Goal: Transaction & Acquisition: Purchase product/service

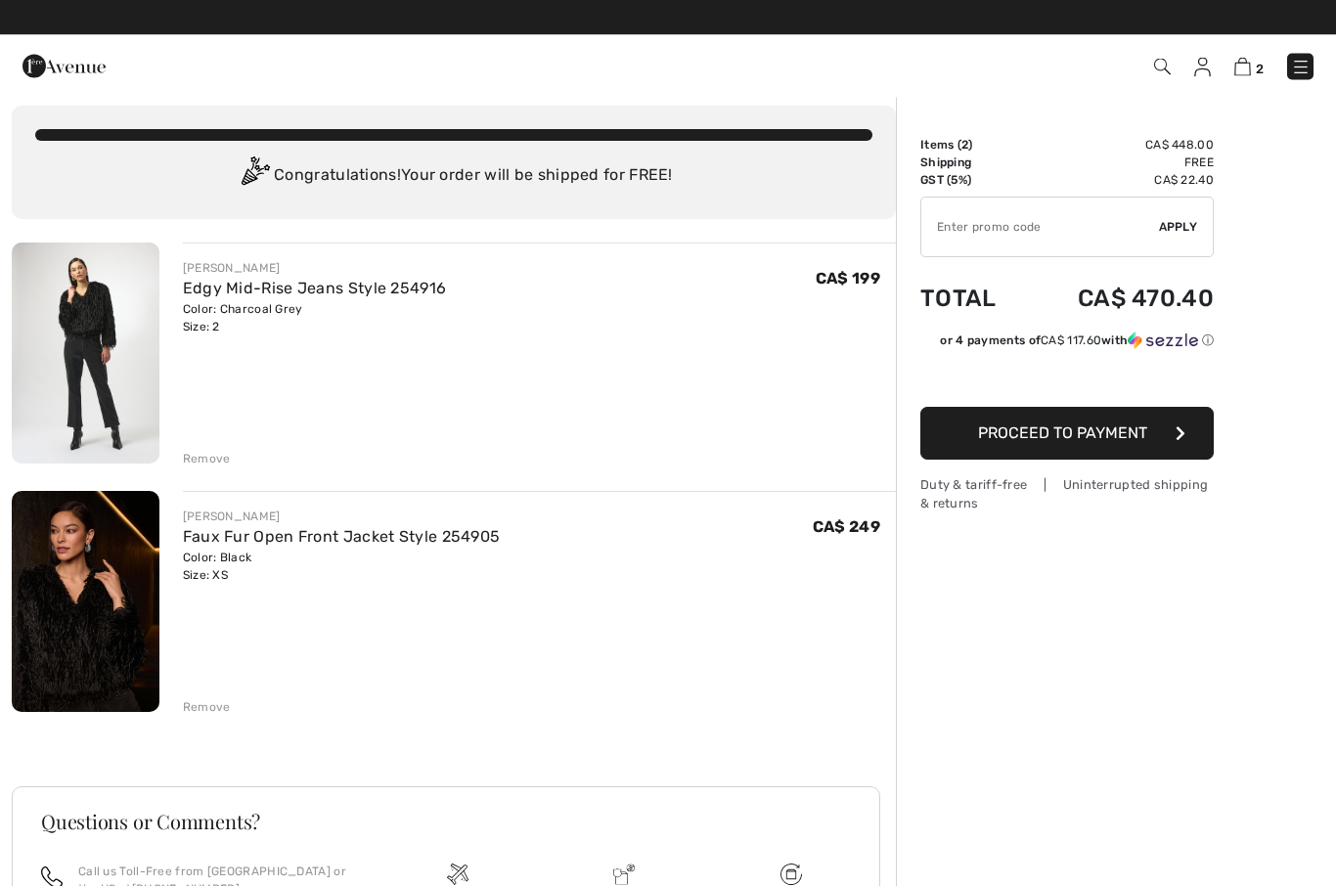
scroll to position [14, 0]
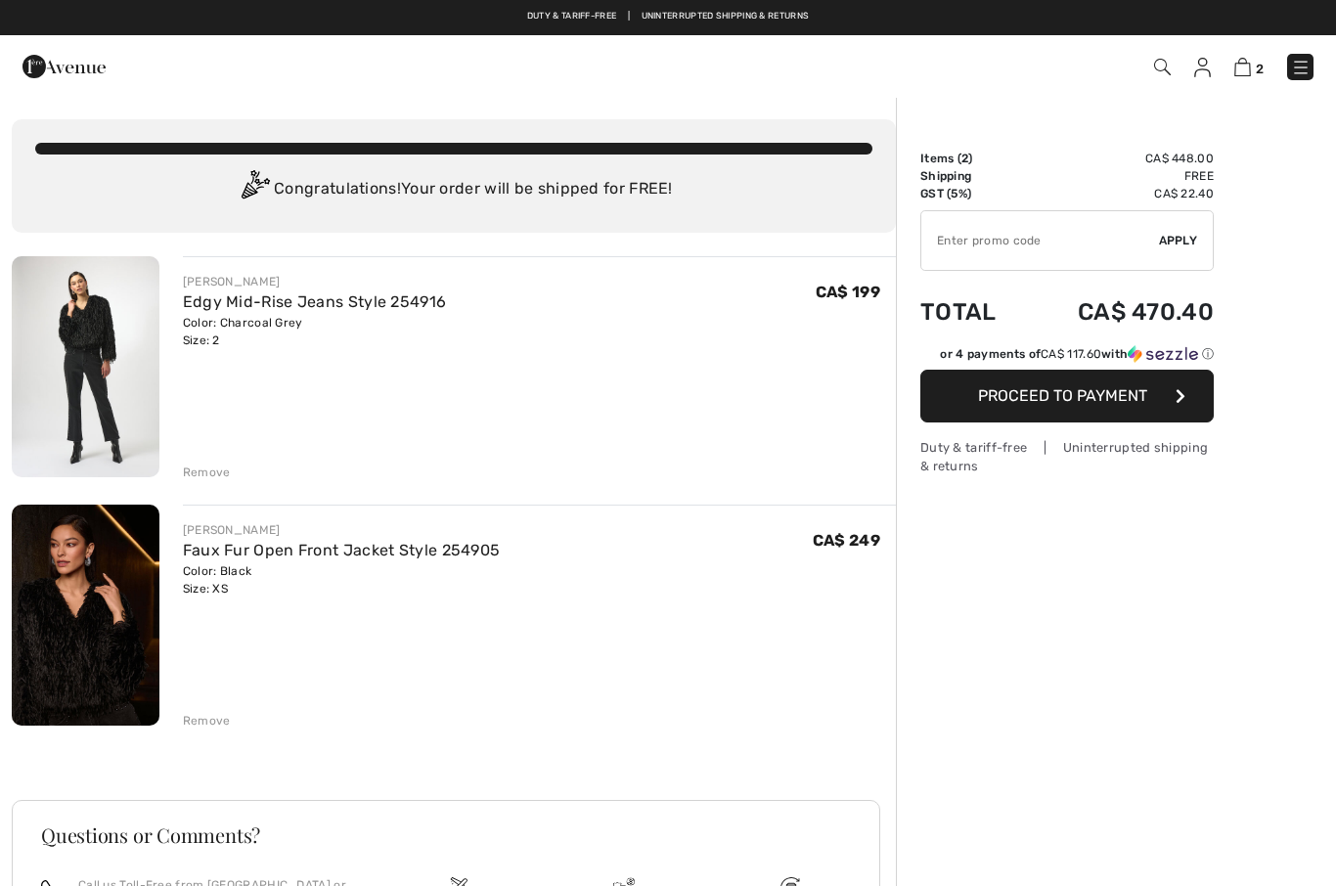
checkbox input "true"
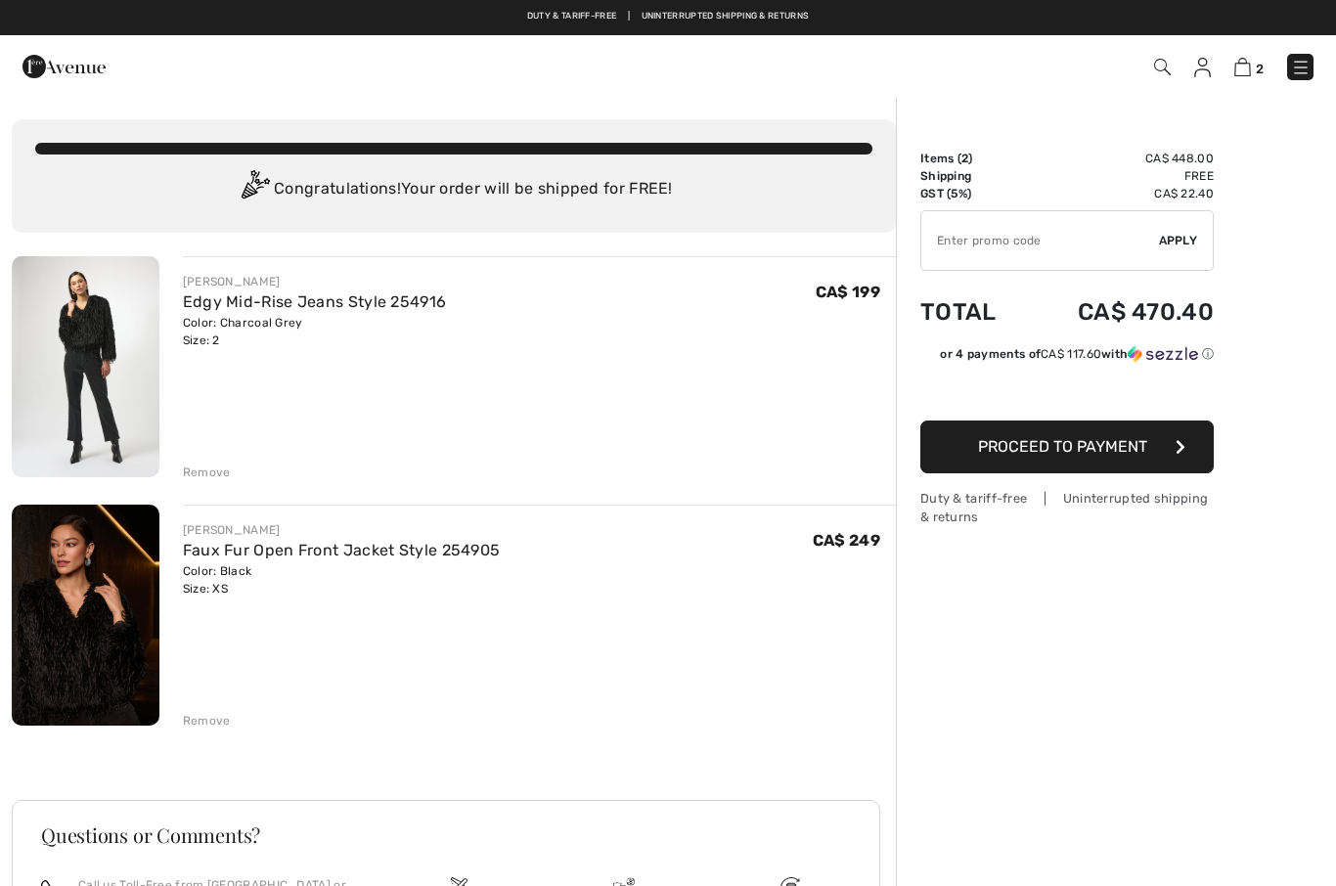
click at [1015, 239] on input "TEXT" at bounding box center [1040, 240] width 238 height 59
type input "SALEAVENUE"
click at [1194, 246] on span "Apply" at bounding box center [1178, 241] width 39 height 18
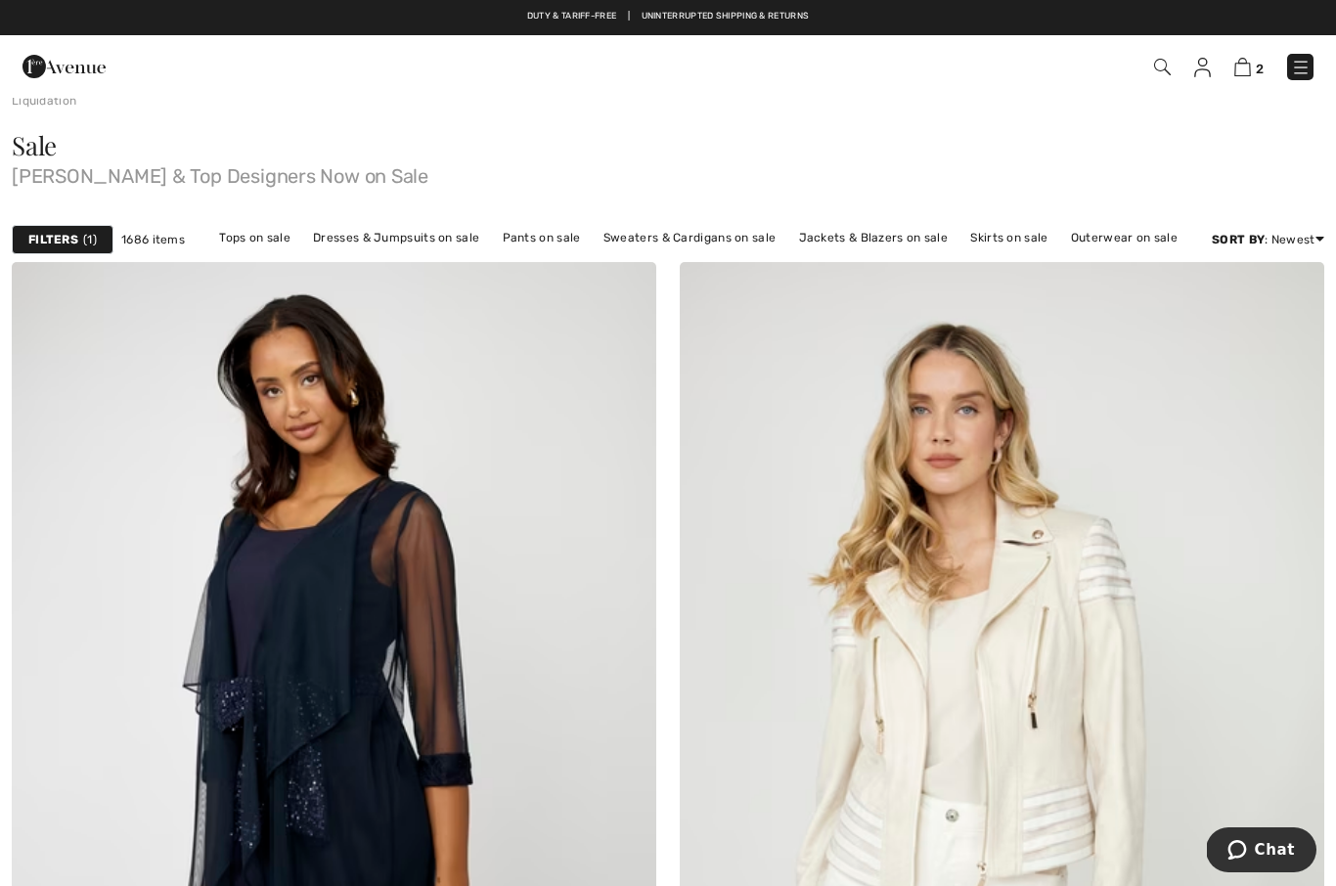
click at [1236, 75] on img at bounding box center [1242, 67] width 17 height 19
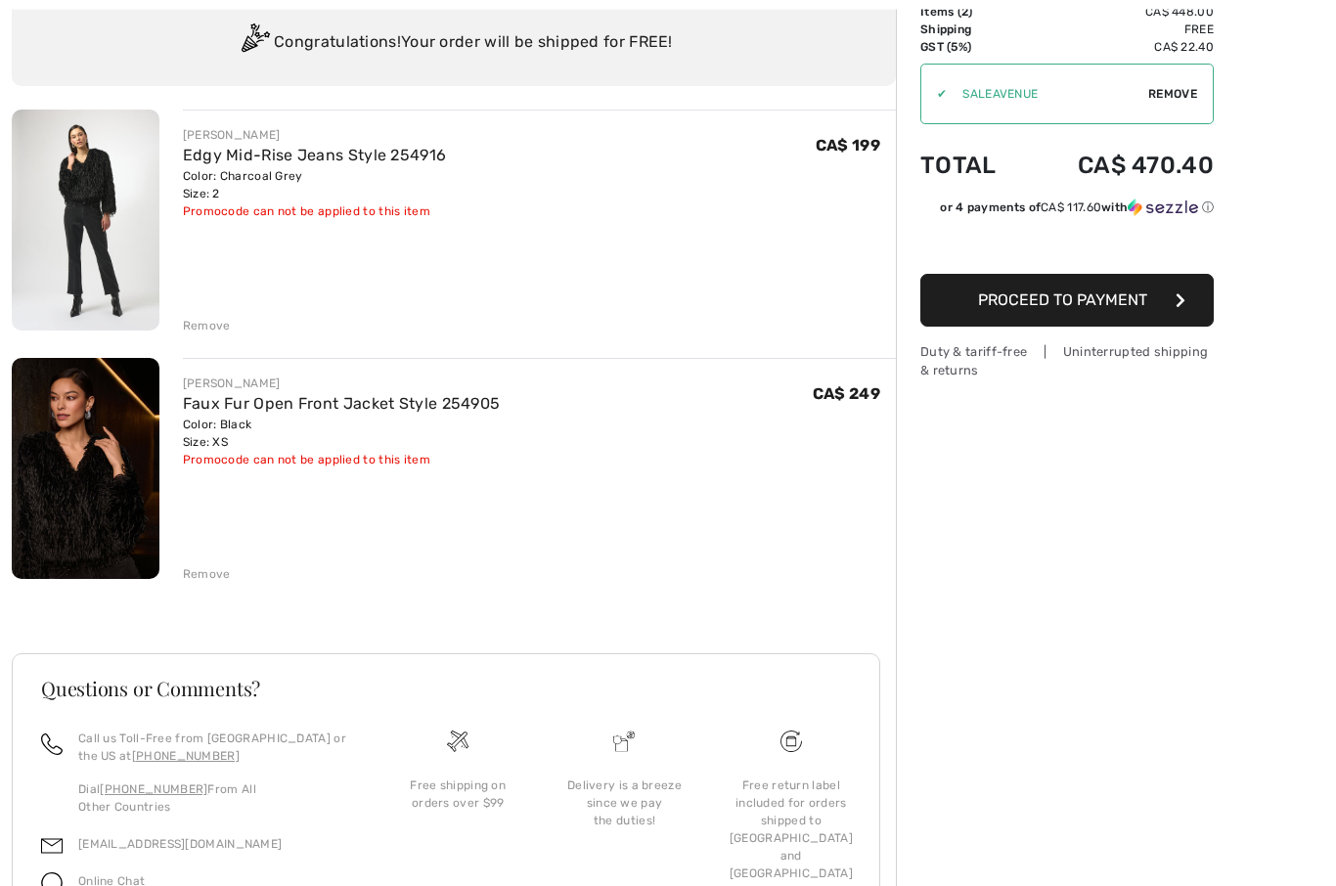
scroll to position [189, 0]
